Goal: Task Accomplishment & Management: Manage account settings

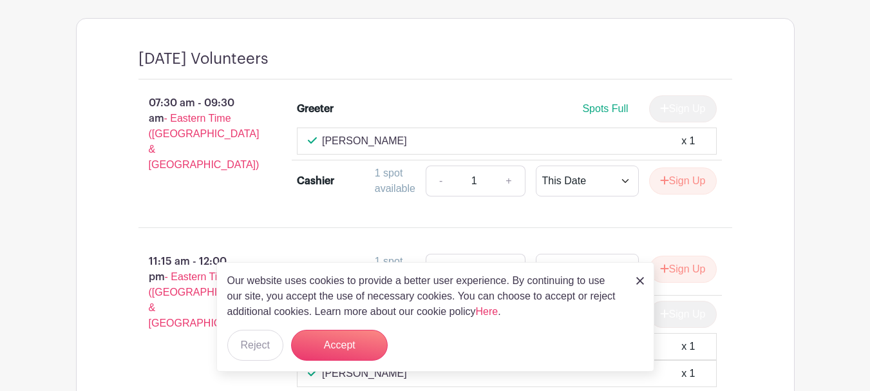
scroll to position [1030, 0]
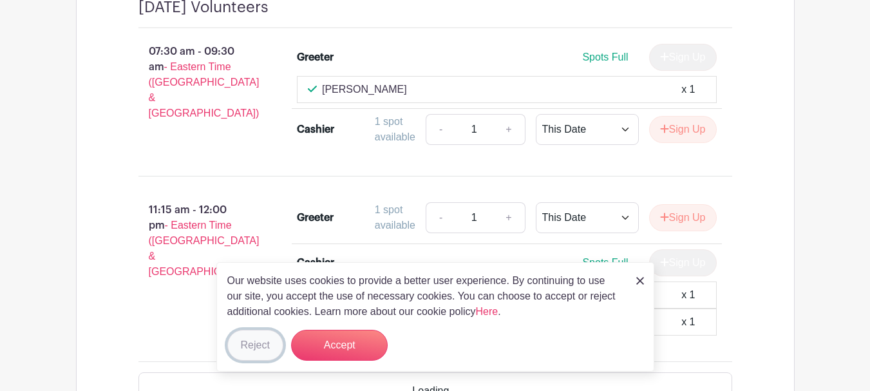
click at [272, 351] on button "Reject" at bounding box center [255, 345] width 56 height 31
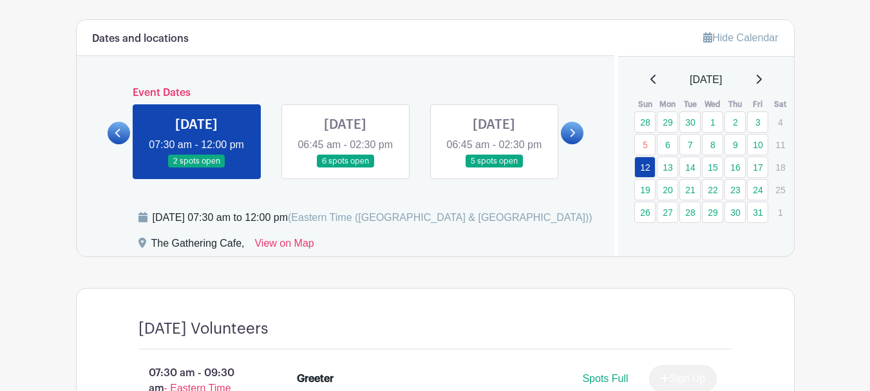
scroll to position [708, 0]
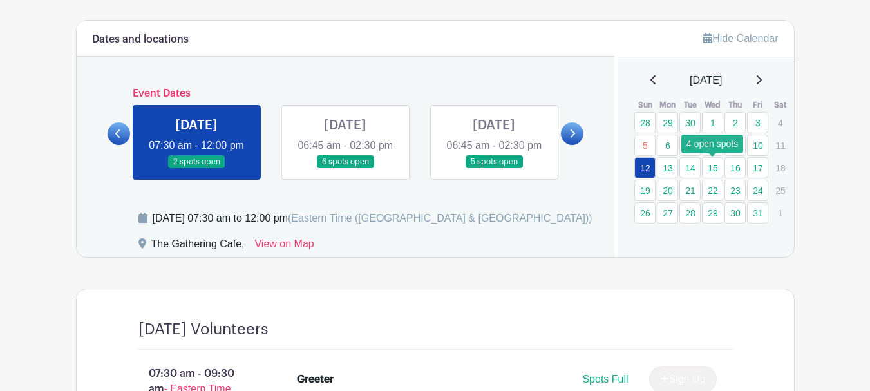
click at [715, 169] on link "15" at bounding box center [712, 167] width 21 height 21
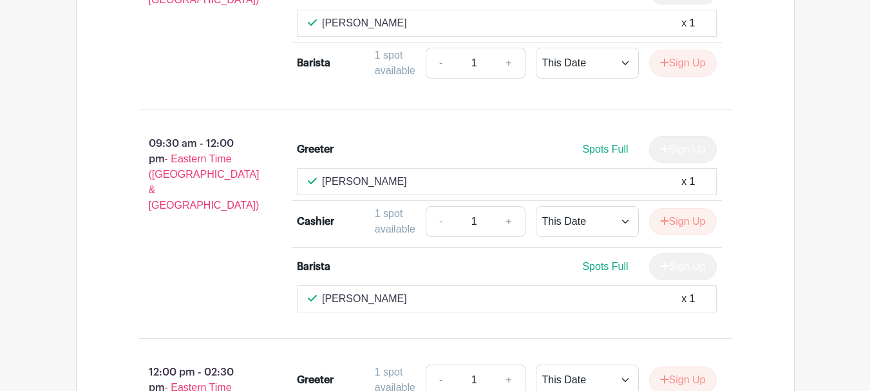
scroll to position [1139, 0]
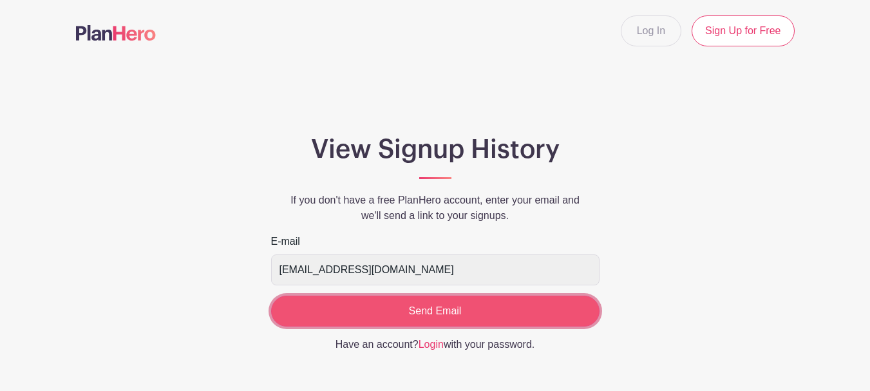
click at [449, 312] on input "Send Email" at bounding box center [435, 310] width 328 height 31
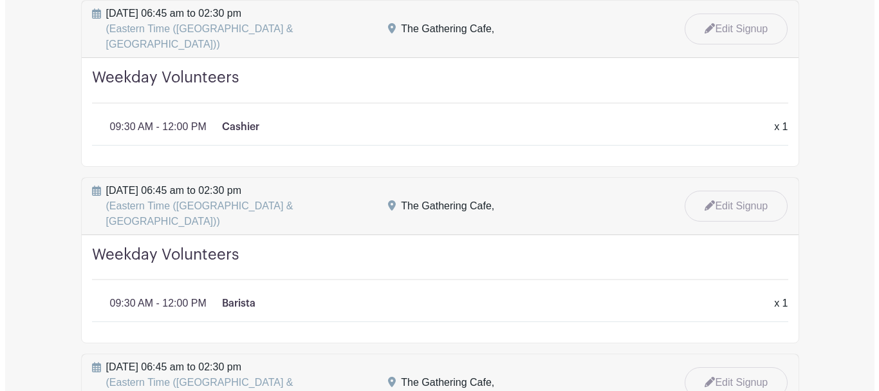
scroll to position [1416, 0]
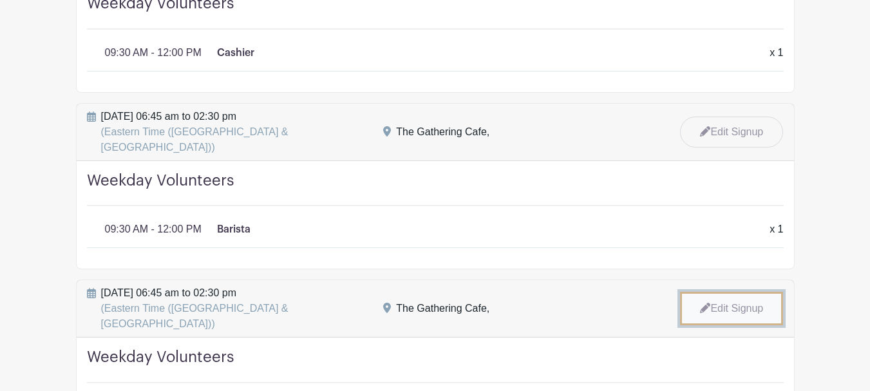
click at [745, 292] on link "Edit Signup" at bounding box center [731, 308] width 103 height 33
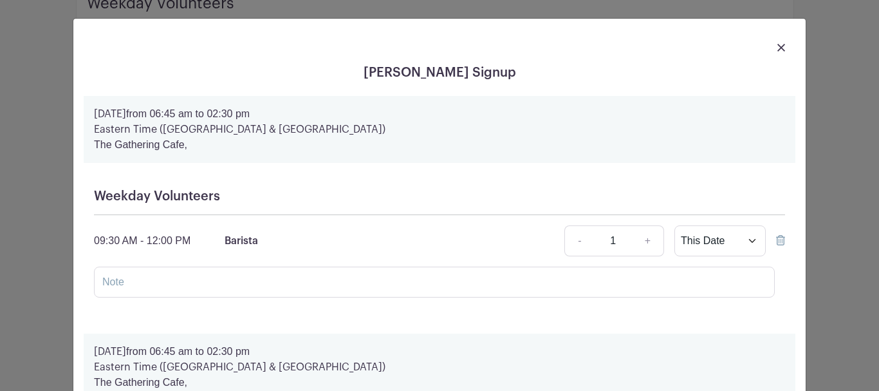
click at [776, 241] on icon at bounding box center [780, 240] width 9 height 10
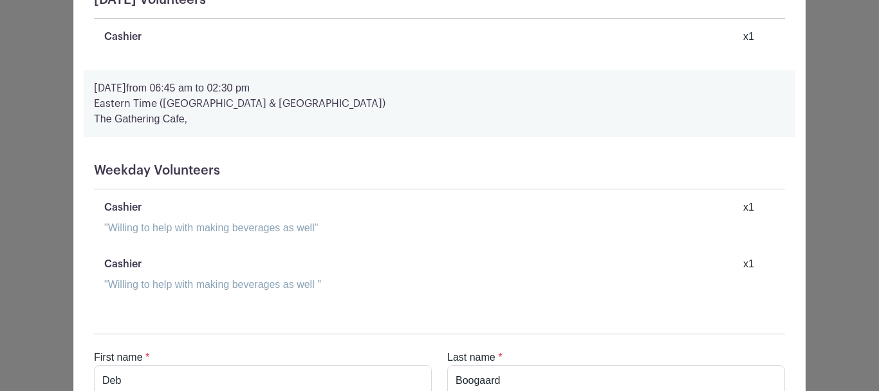
scroll to position [1744, 0]
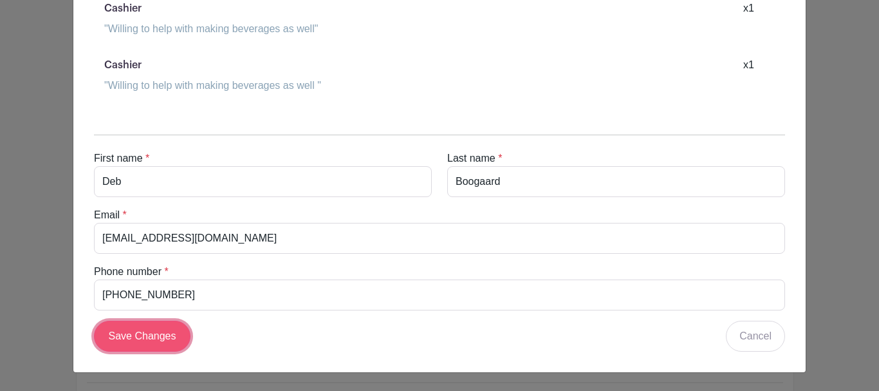
click at [122, 331] on input "Save Changes" at bounding box center [142, 336] width 97 height 31
